Goal: Transaction & Acquisition: Book appointment/travel/reservation

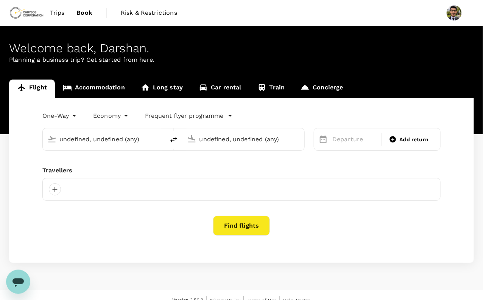
type input "[GEOGRAPHIC_DATA], [GEOGRAPHIC_DATA] (any)"
type input "Prince [PERSON_NAME], [GEOGRAPHIC_DATA] (any)"
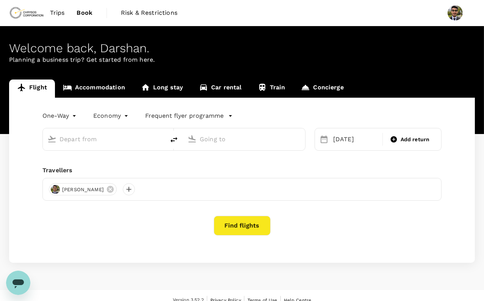
type input "[GEOGRAPHIC_DATA], [GEOGRAPHIC_DATA] (any)"
type input "Prince [PERSON_NAME], [GEOGRAPHIC_DATA] (any)"
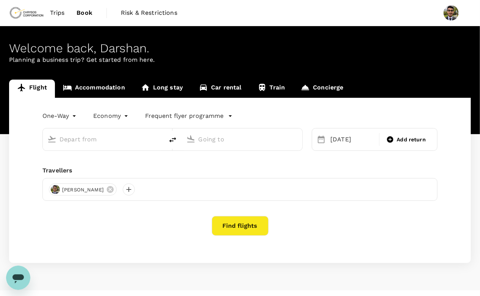
type input "[GEOGRAPHIC_DATA], [GEOGRAPHIC_DATA] (any)"
type input "Prince [PERSON_NAME], [GEOGRAPHIC_DATA] (any)"
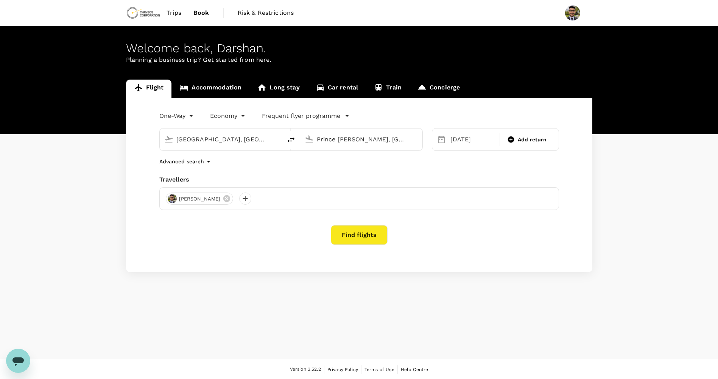
click at [176, 12] on span "Trips" at bounding box center [174, 12] width 15 height 9
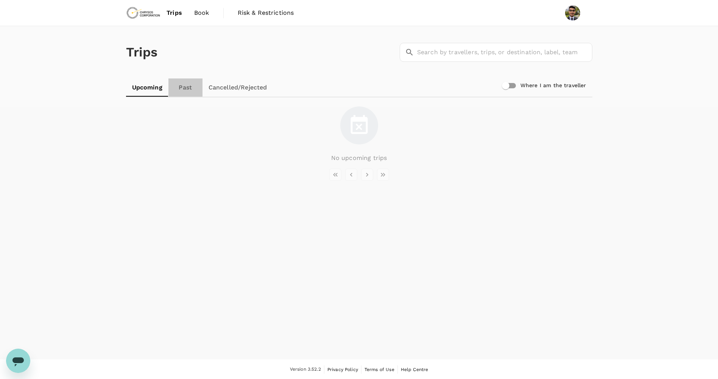
click at [179, 91] on link "Past" at bounding box center [186, 87] width 34 height 18
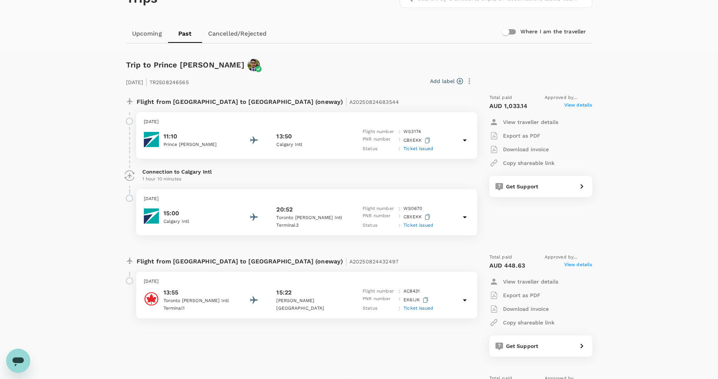
scroll to position [51, 0]
